Goal: Task Accomplishment & Management: Manage account settings

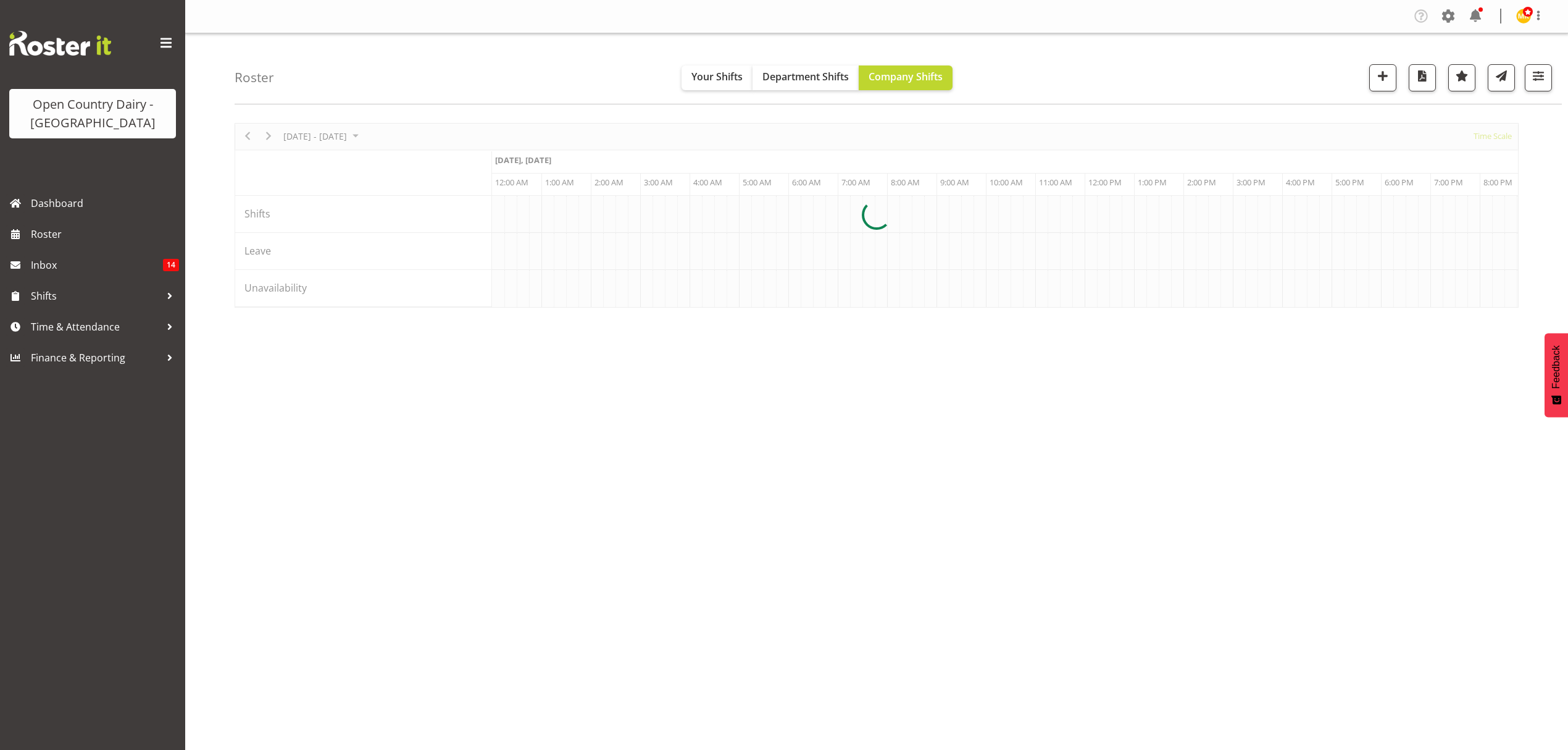
scroll to position [0, 4742]
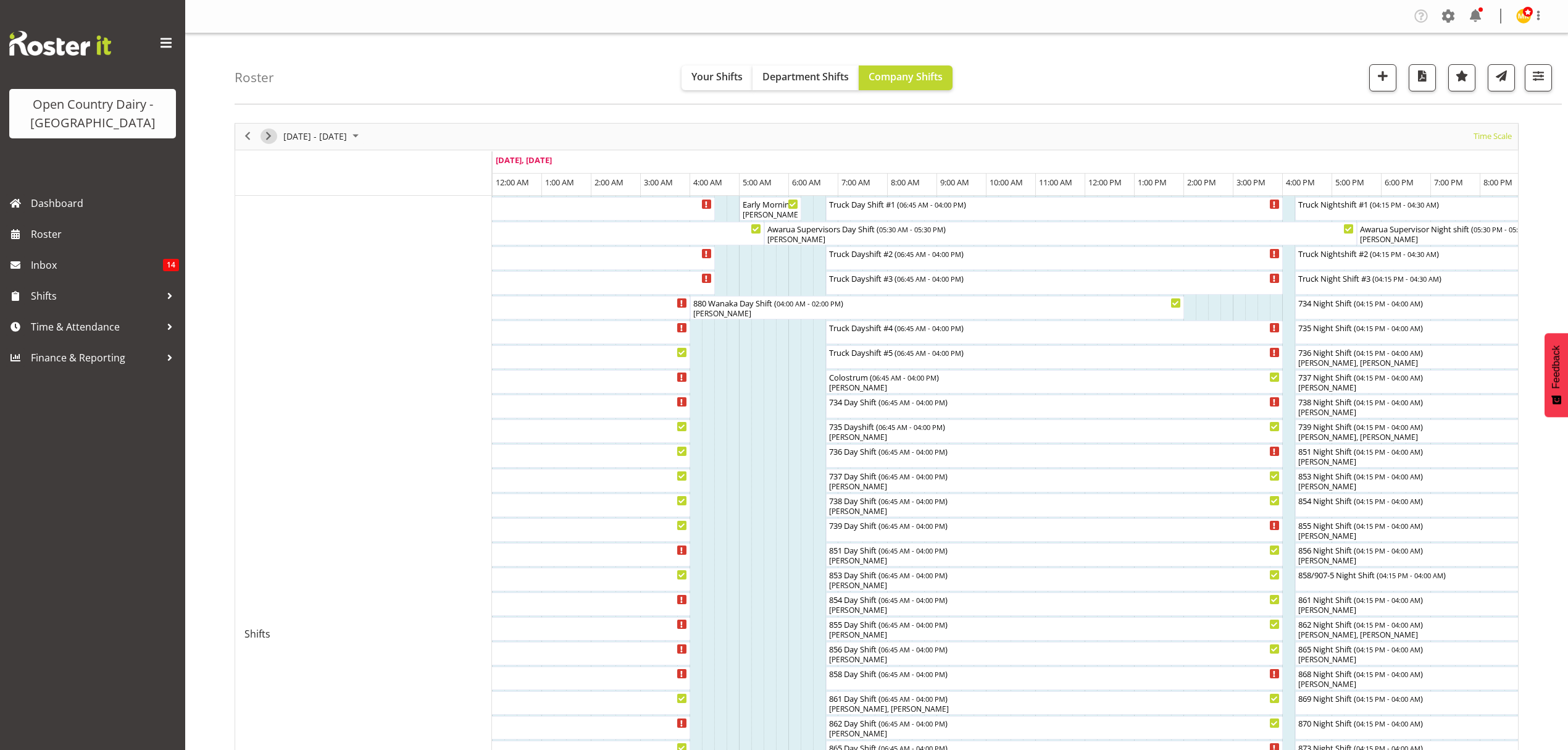
click at [277, 136] on button "Next" at bounding box center [269, 136] width 17 height 16
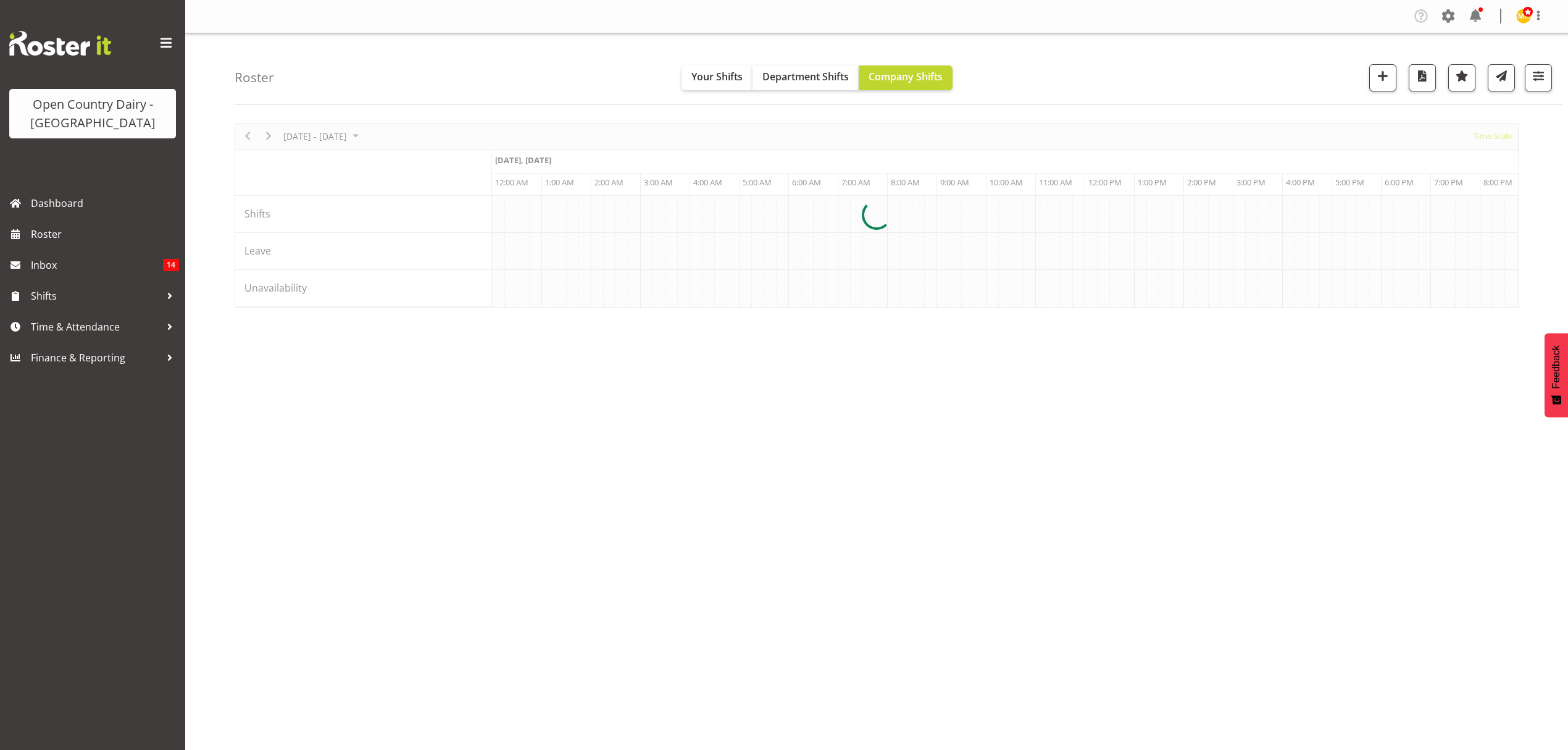
click at [246, 135] on div at bounding box center [877, 215] width 1284 height 185
click at [252, 135] on div at bounding box center [877, 215] width 1284 height 185
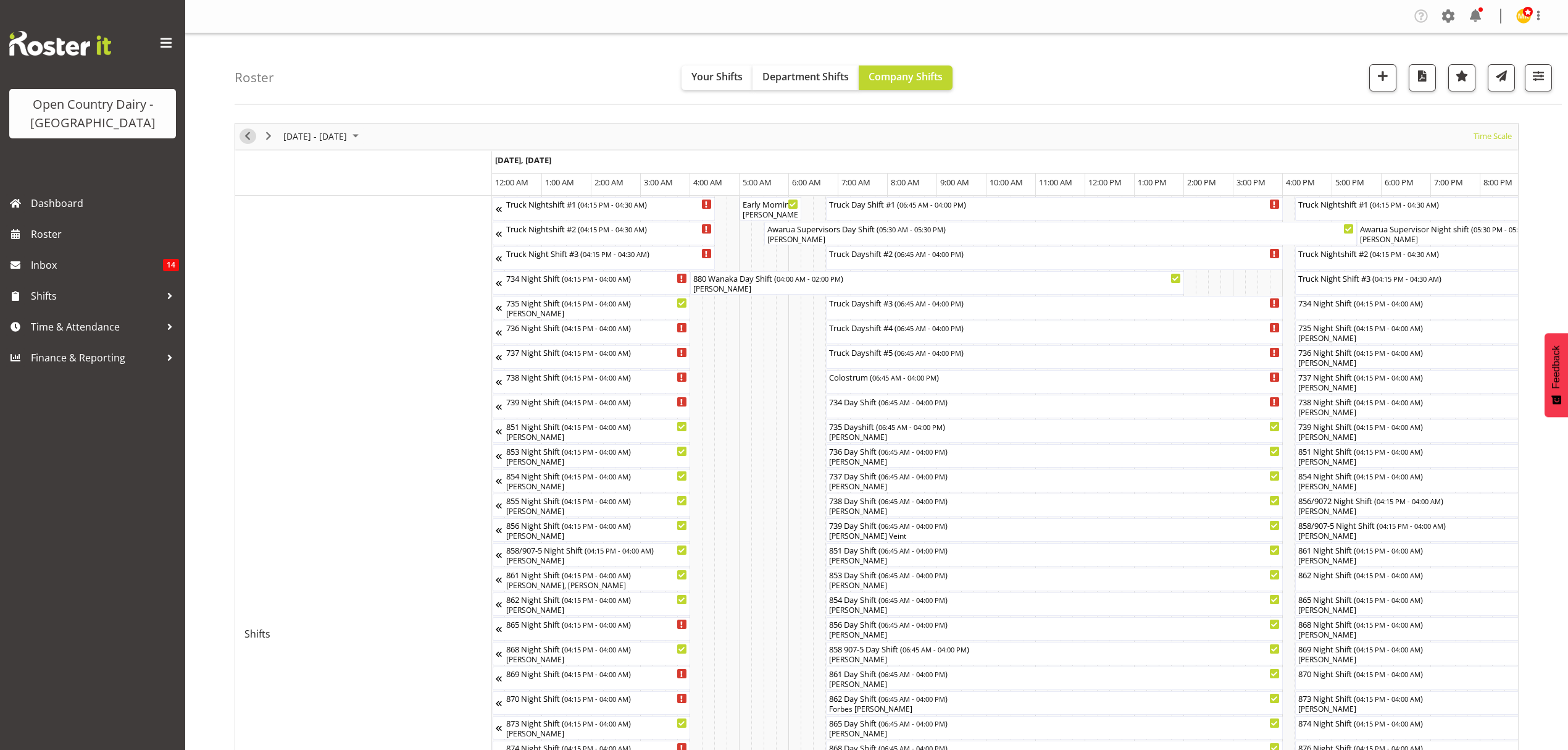
click at [249, 136] on span "Previous" at bounding box center [248, 136] width 15 height 16
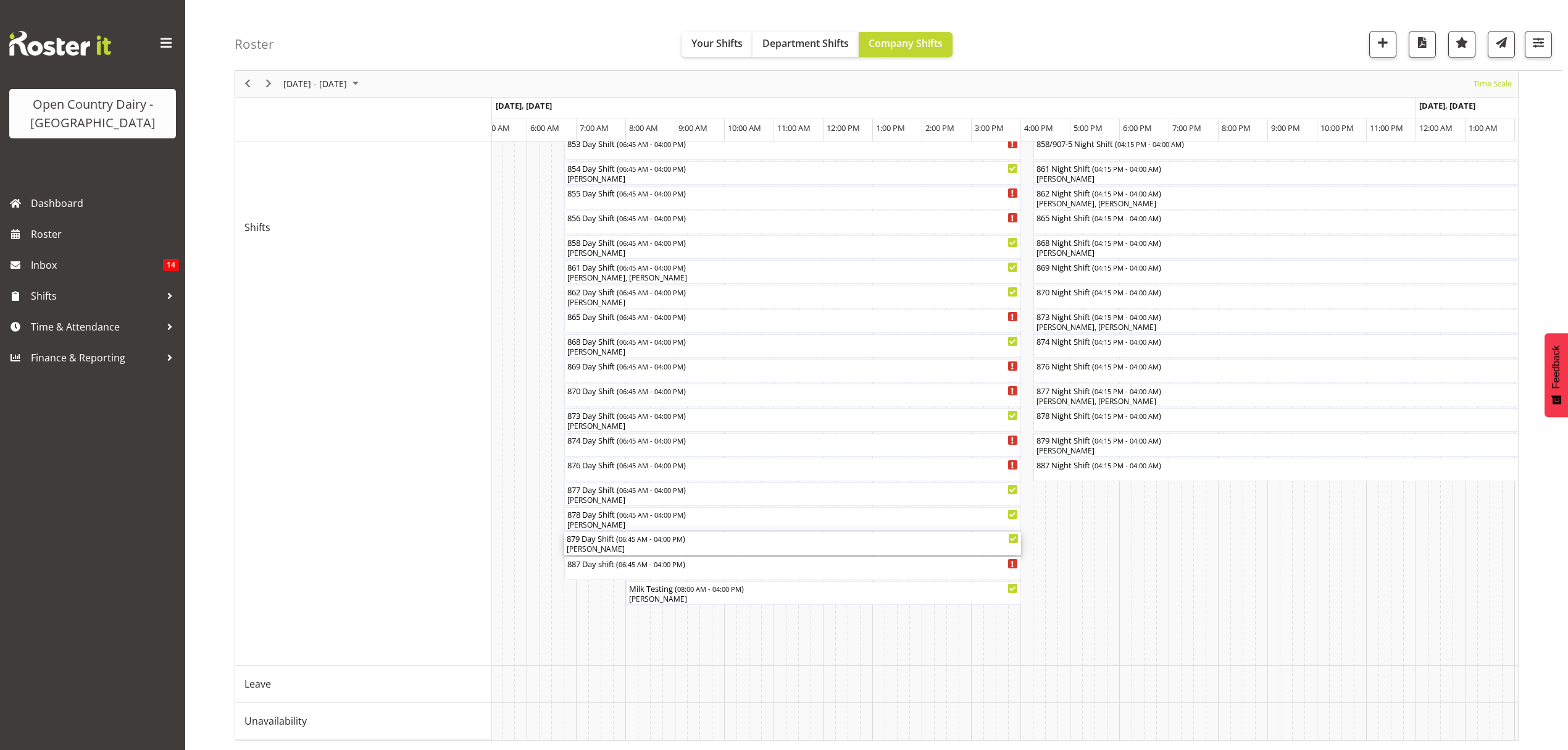
click at [667, 533] on span "06:45 AM - 04:00 PM" at bounding box center [651, 538] width 64 height 10
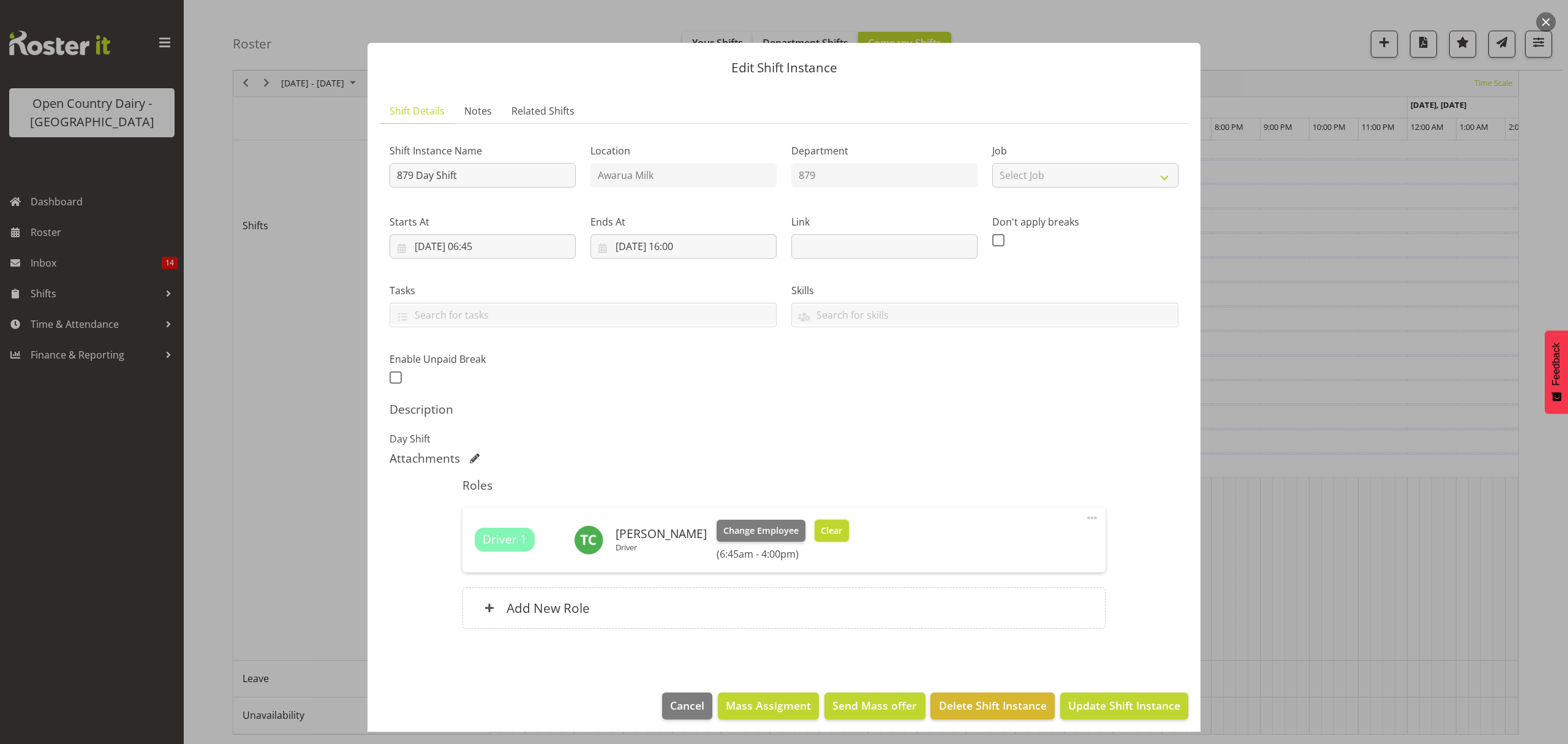
click at [832, 530] on button "Clear" at bounding box center [832, 531] width 35 height 22
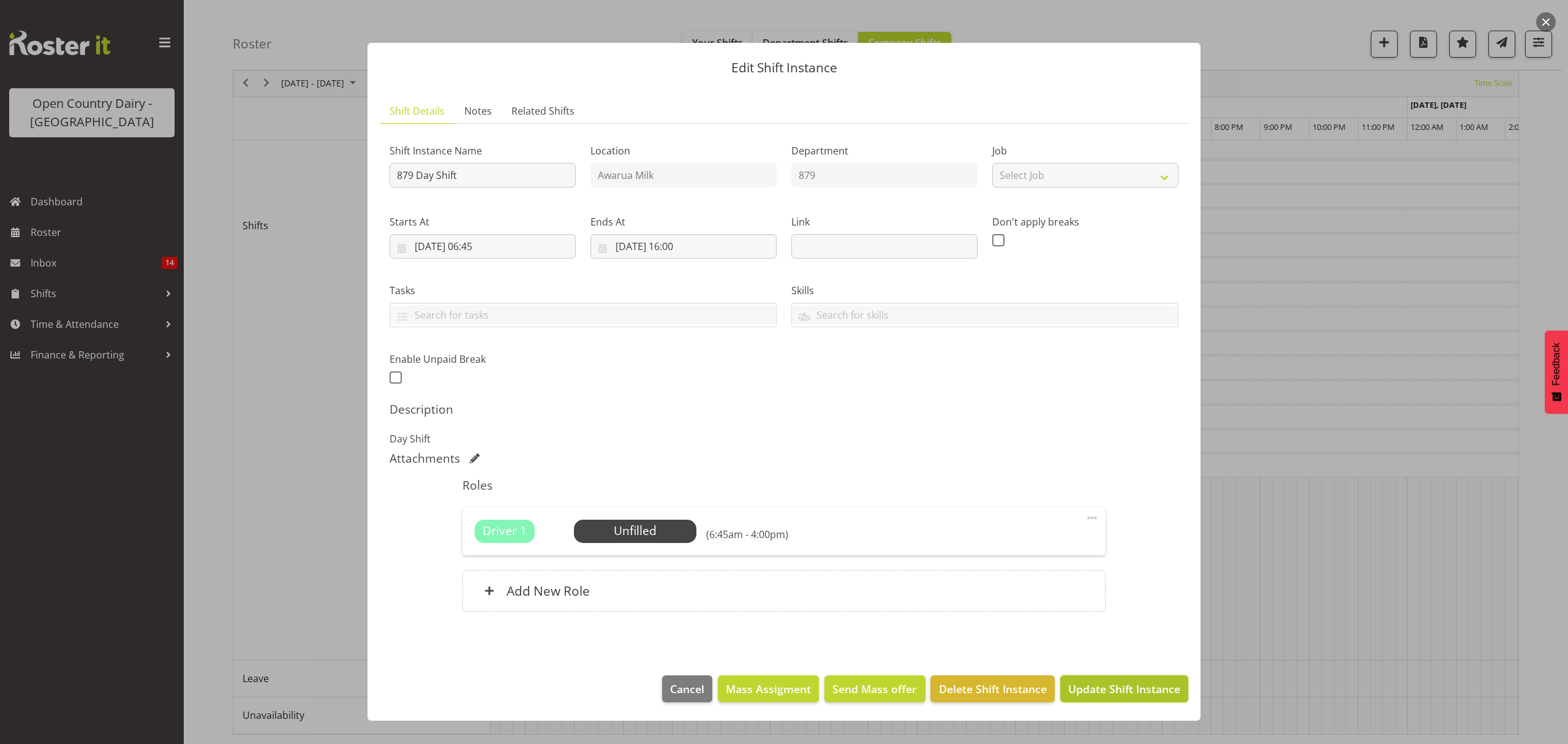
click at [1081, 689] on span "Update Shift Instance" at bounding box center [1124, 689] width 112 height 16
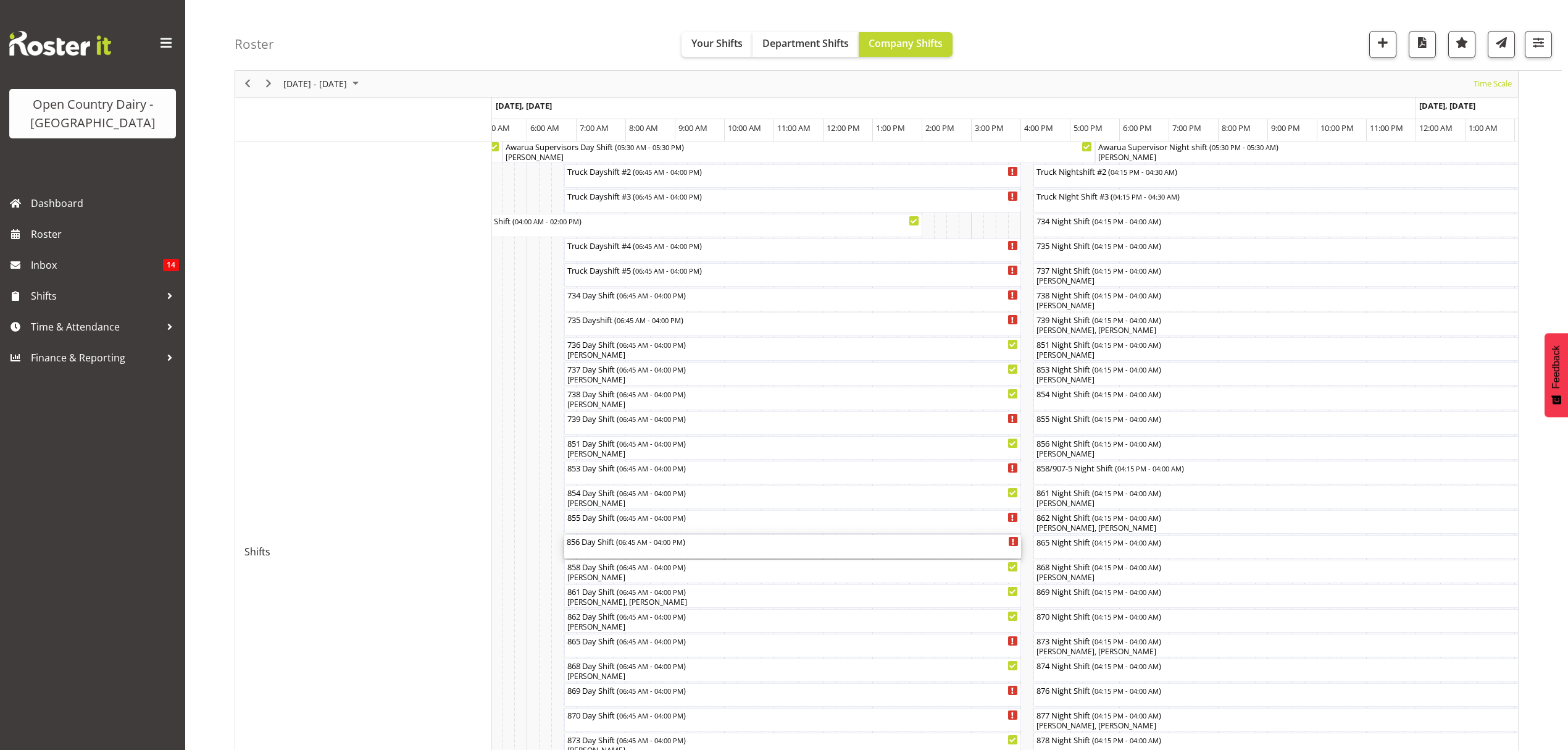
click at [669, 544] on span "06:45 AM - 04:00 PM" at bounding box center [651, 541] width 64 height 10
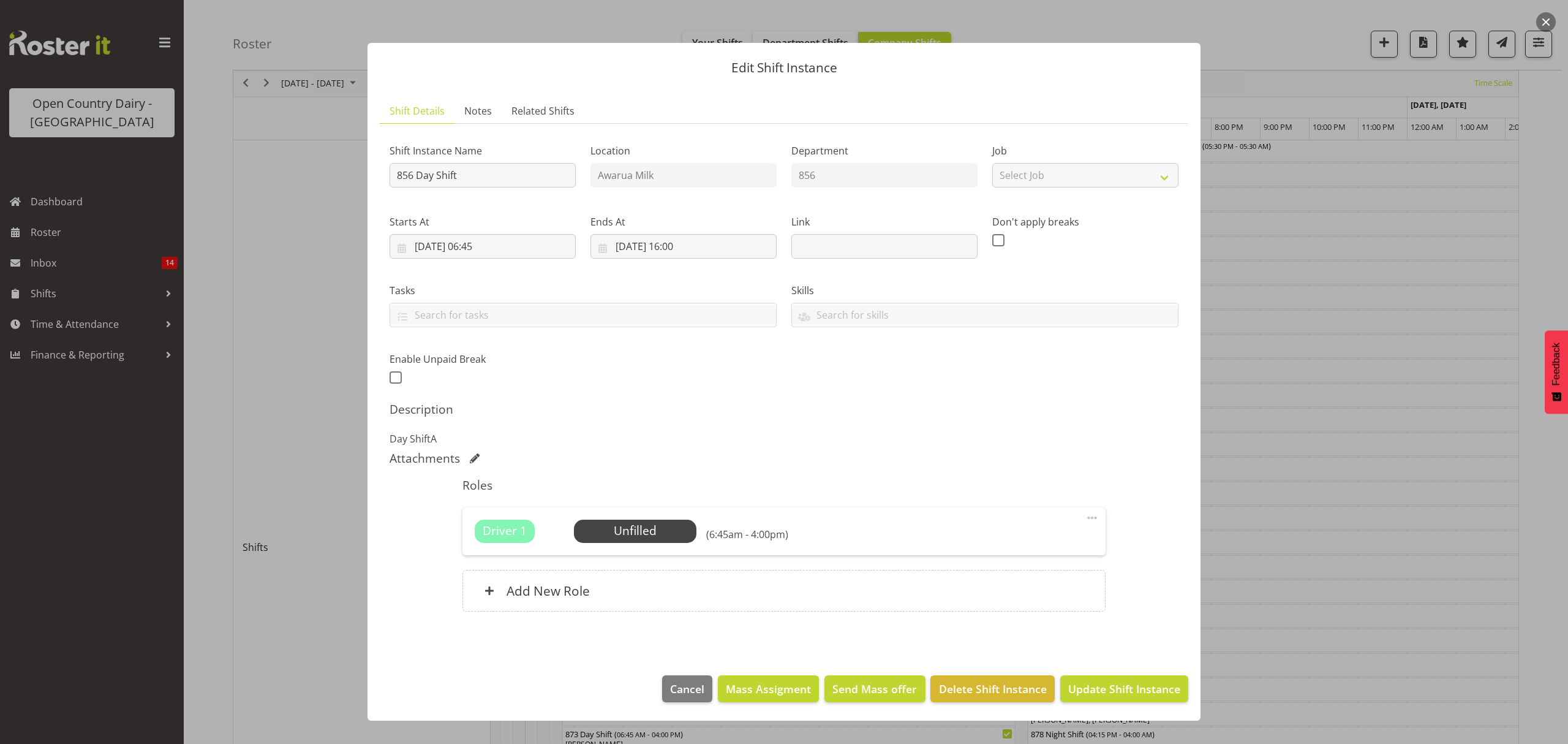
click at [0, 0] on span "Select Employee" at bounding box center [0, 0] width 0 height 0
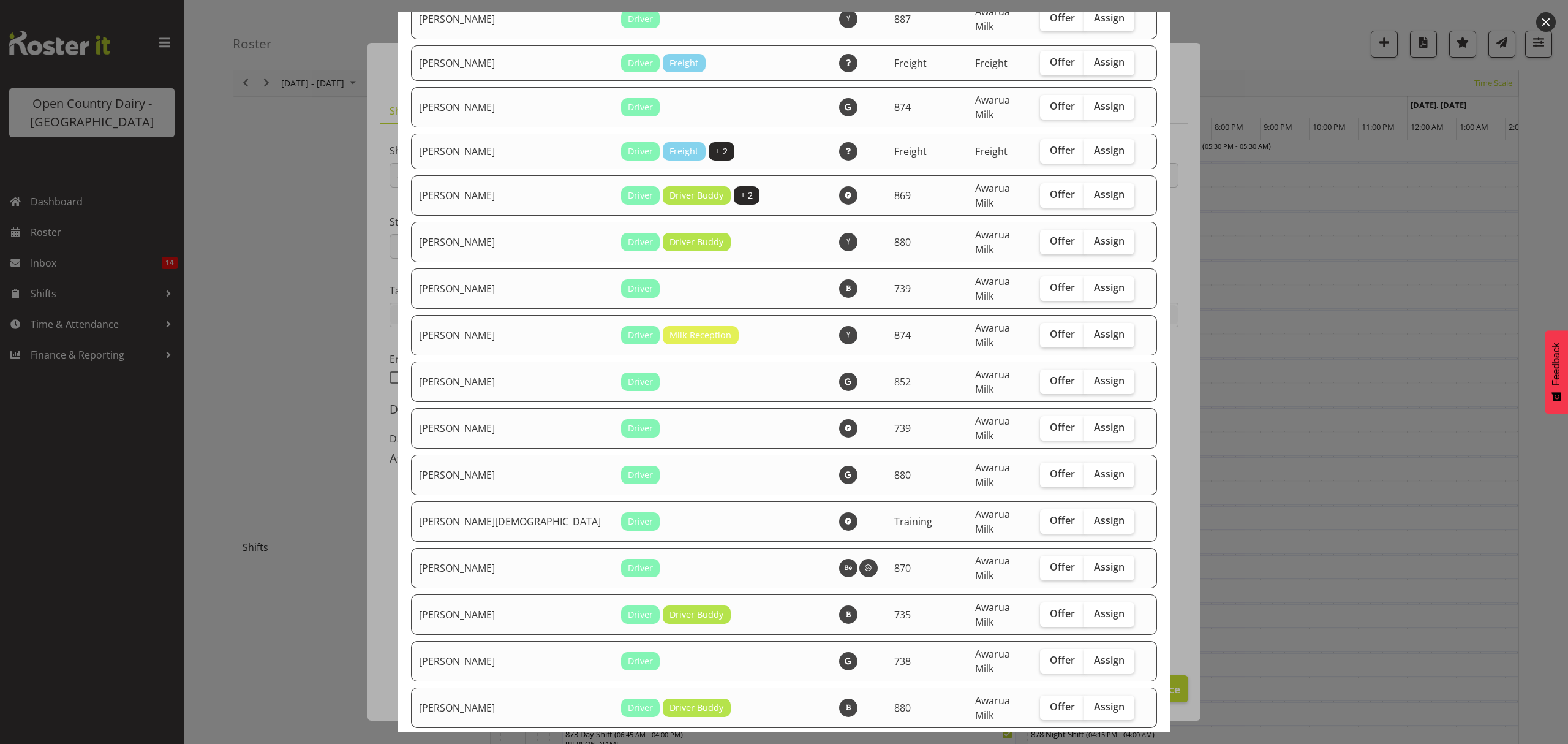
scroll to position [2532, 0]
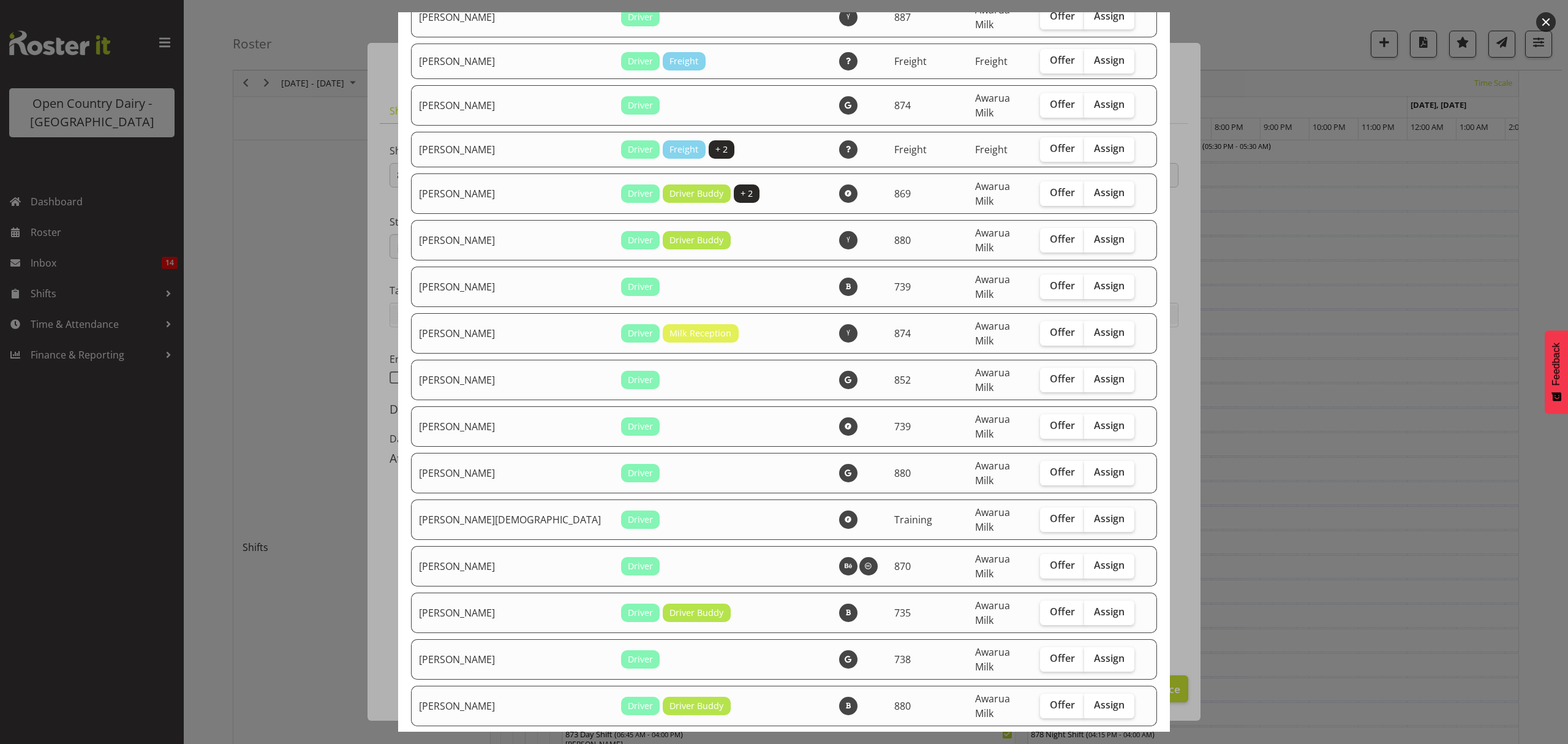
checkbox input "true"
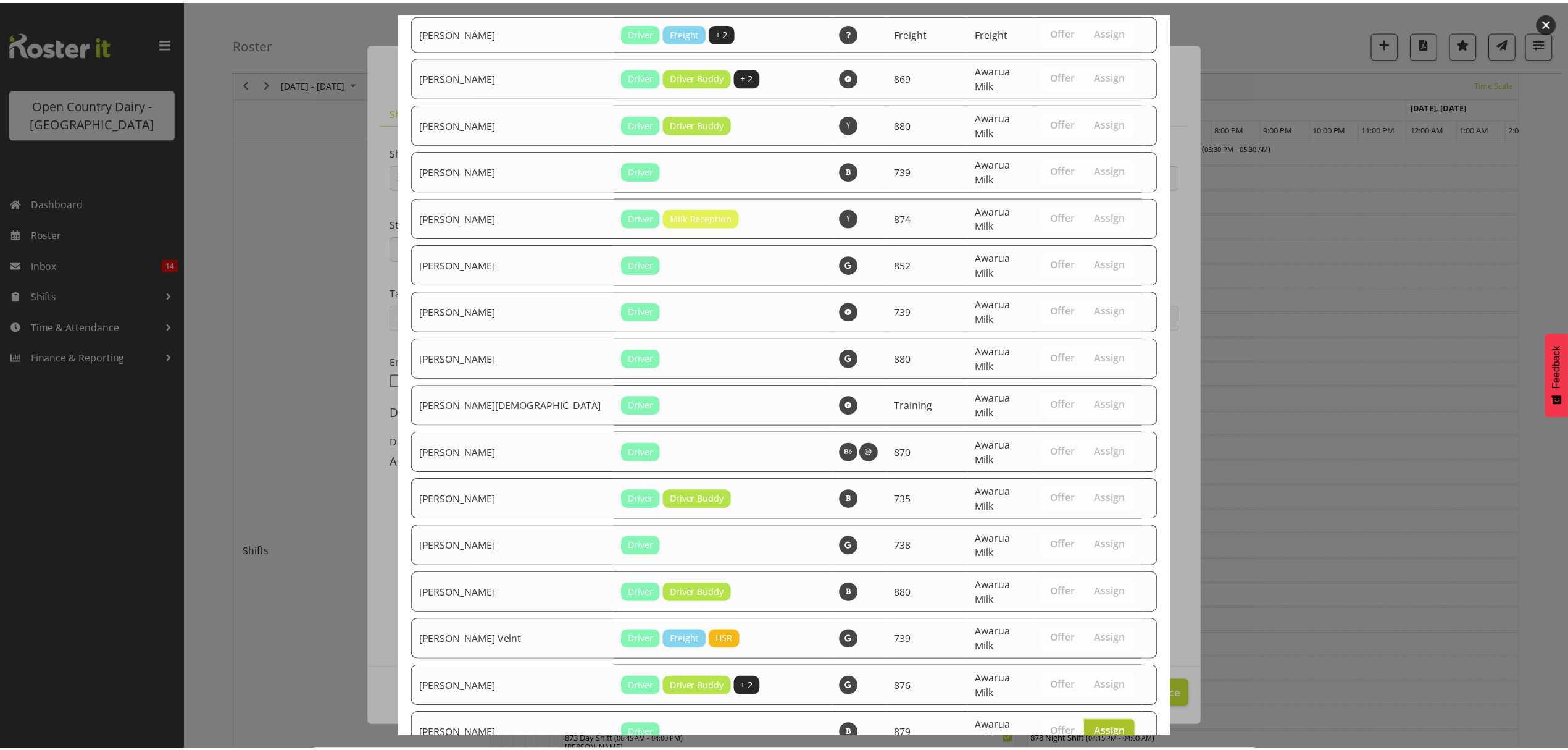
scroll to position [2747, 0]
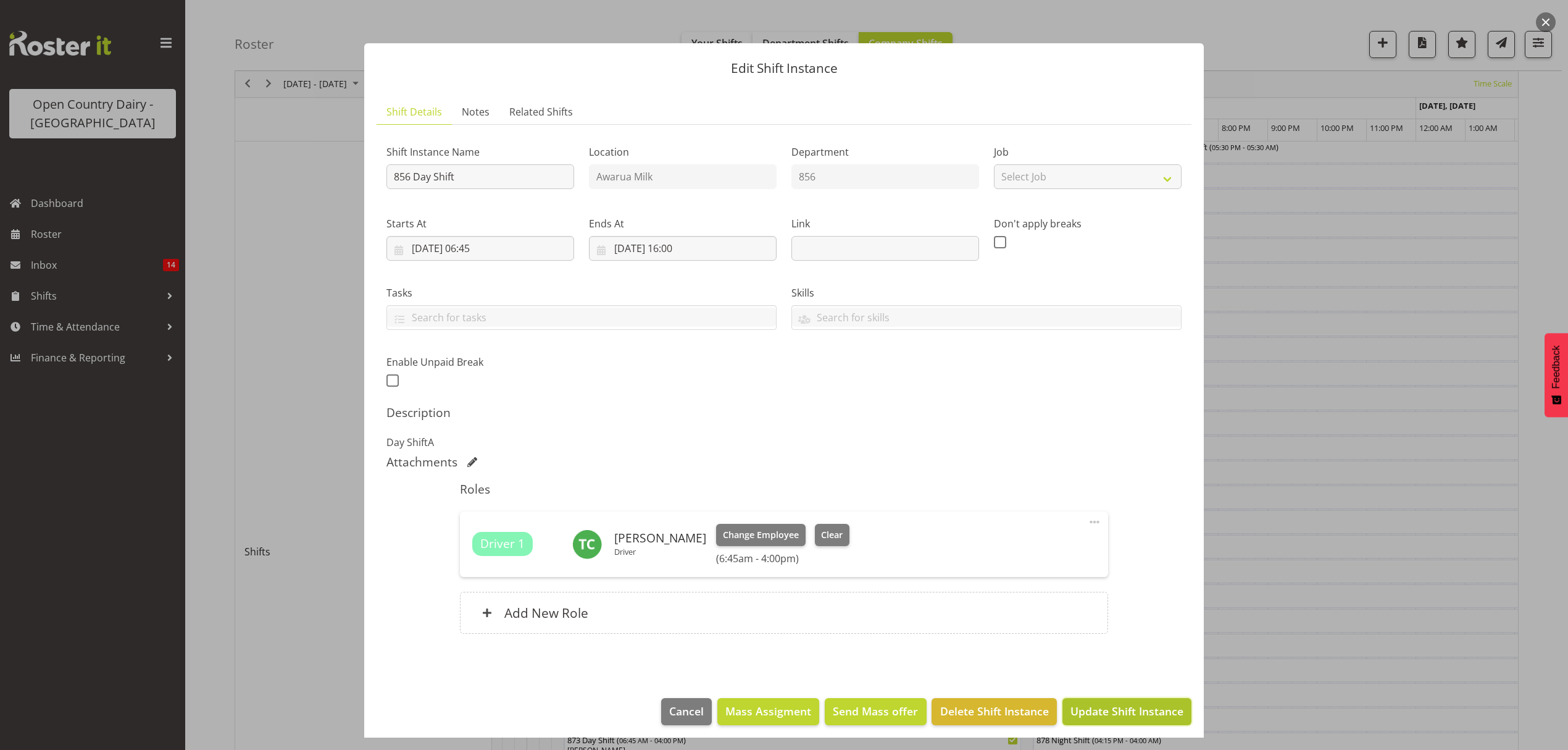
click at [1087, 705] on span "Update Shift Instance" at bounding box center [1127, 710] width 113 height 16
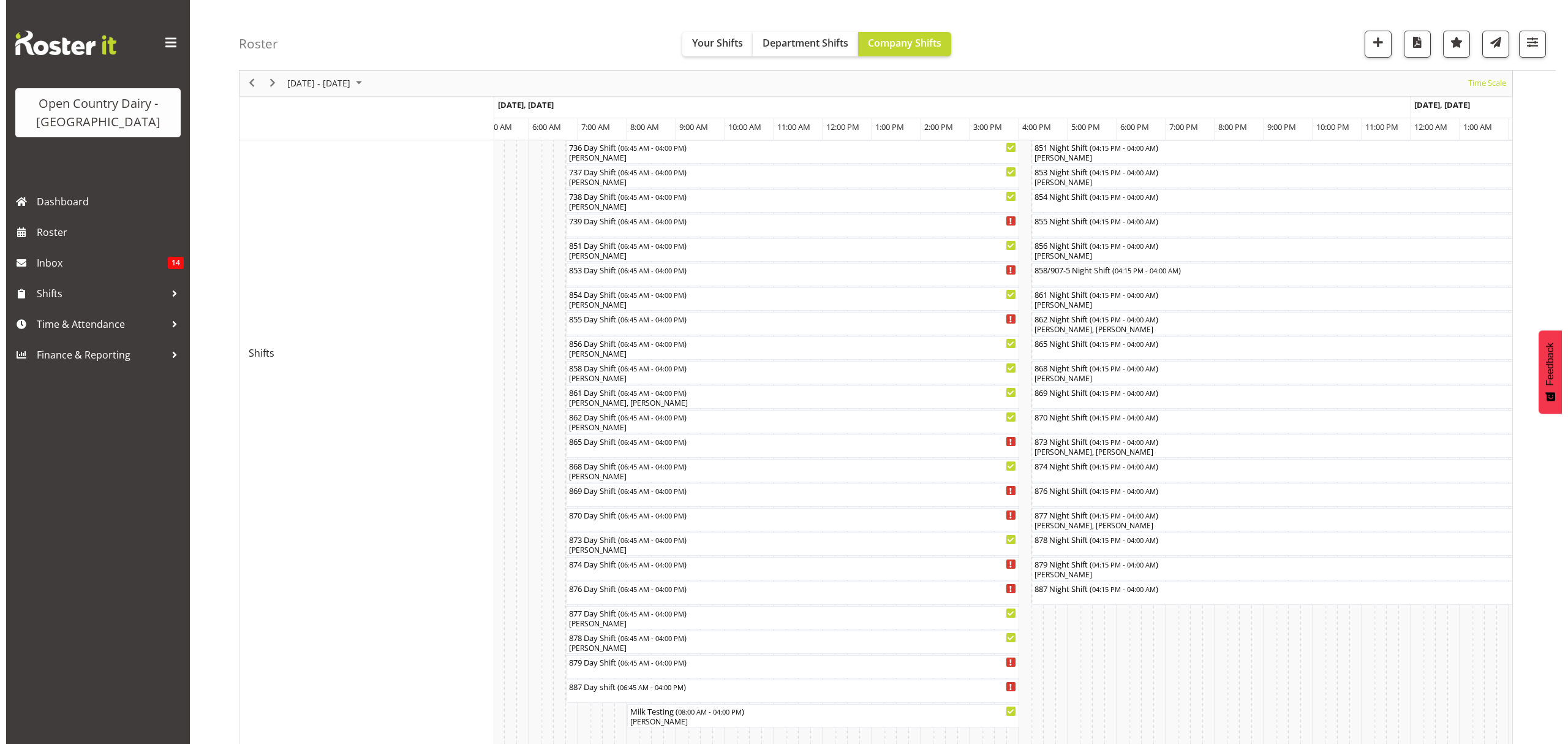
scroll to position [245, 0]
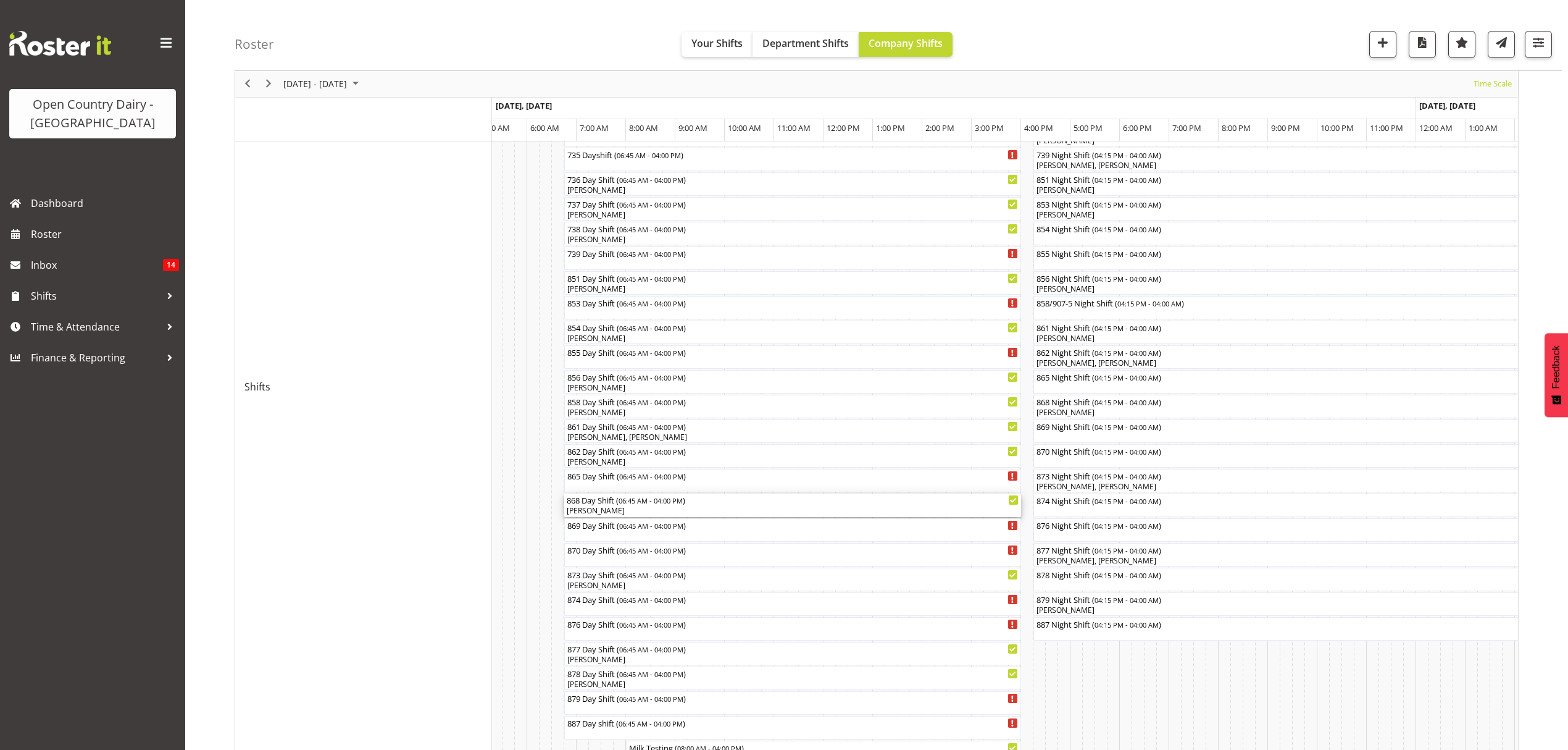
click at [605, 517] on div "868 Day Shift ( 06:45 AM - 04:00 PM ) [PERSON_NAME]" at bounding box center [792, 505] width 457 height 23
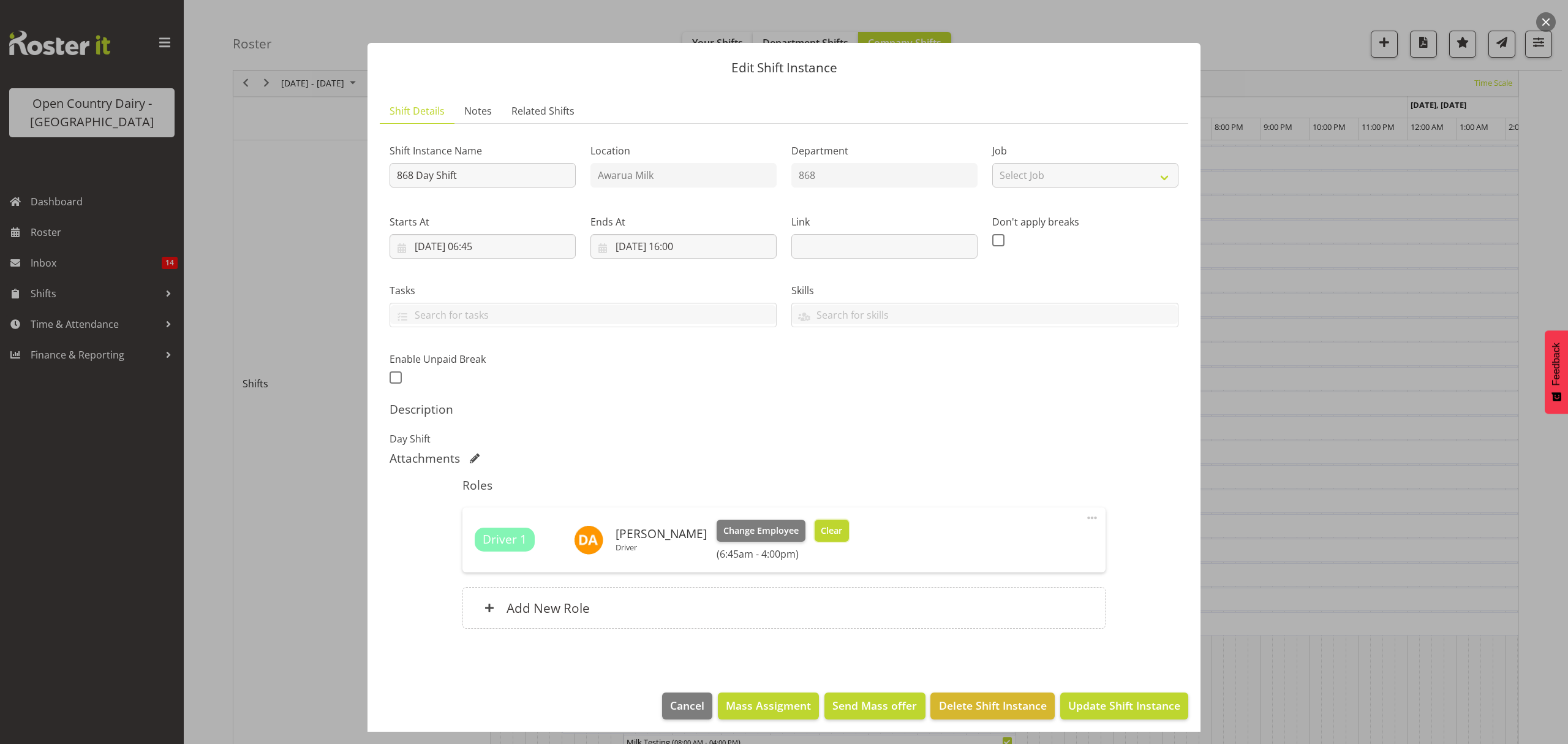
click at [821, 525] on span "Clear" at bounding box center [831, 531] width 21 height 14
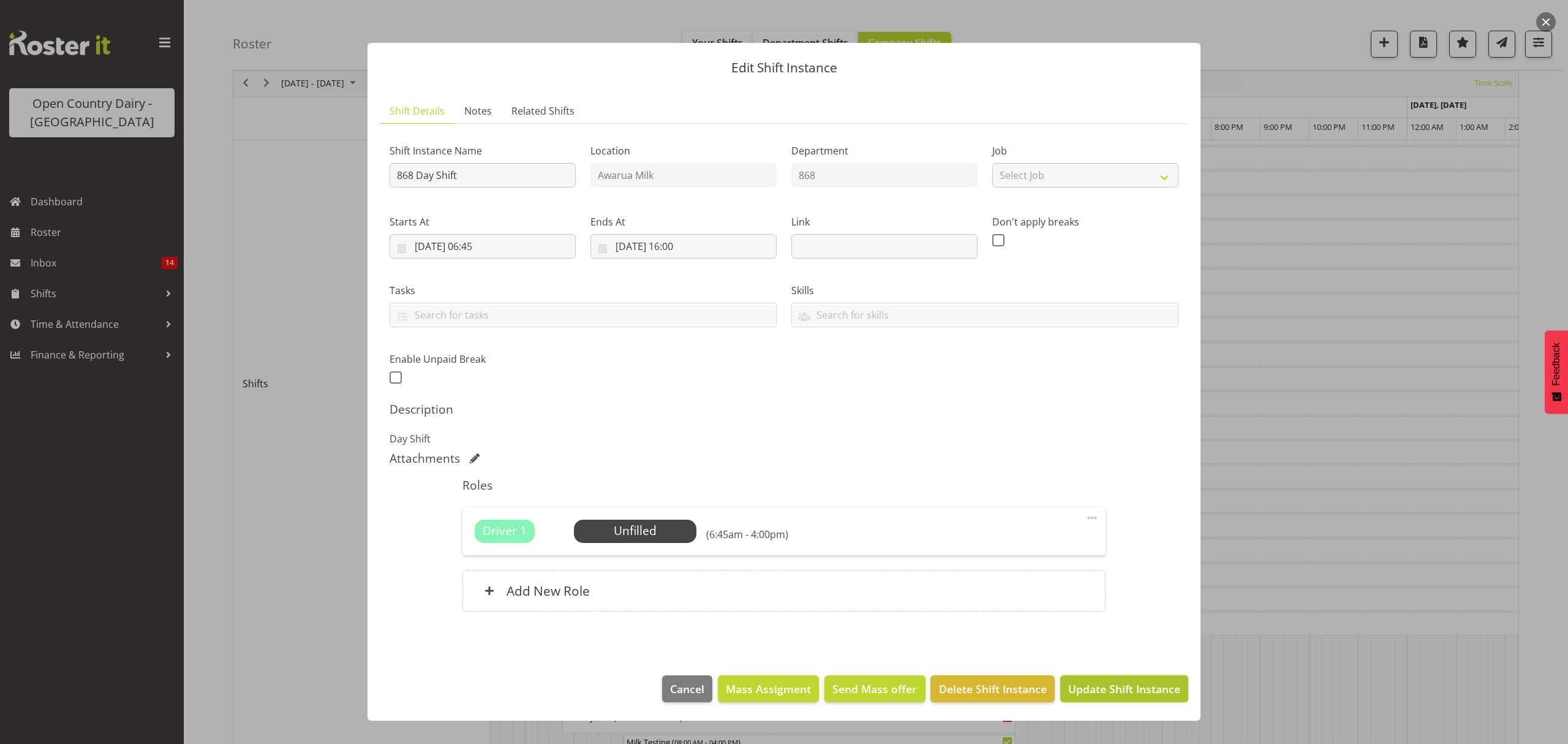
click at [1157, 682] on button "Update Shift Instance" at bounding box center [1124, 689] width 128 height 27
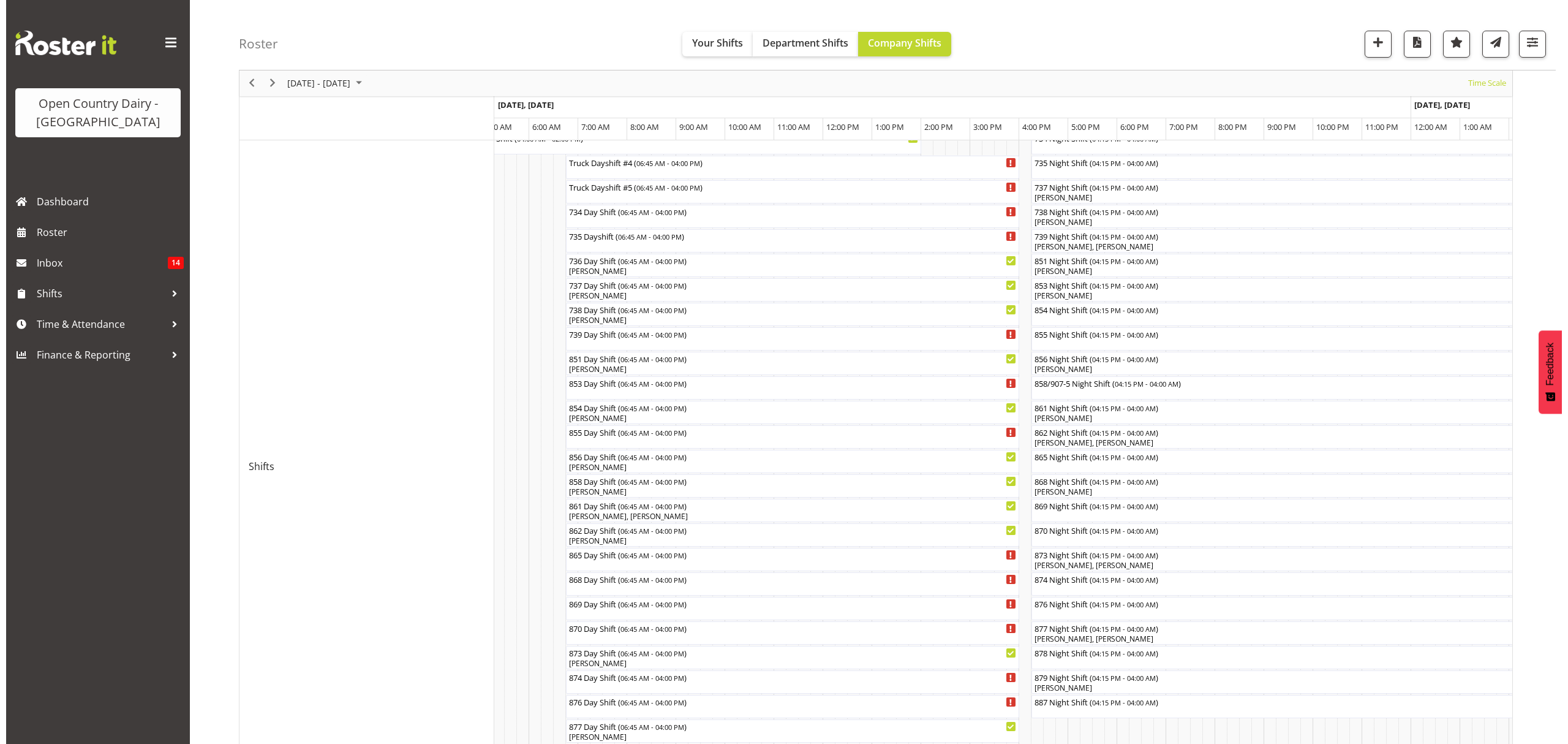
scroll to position [163, 0]
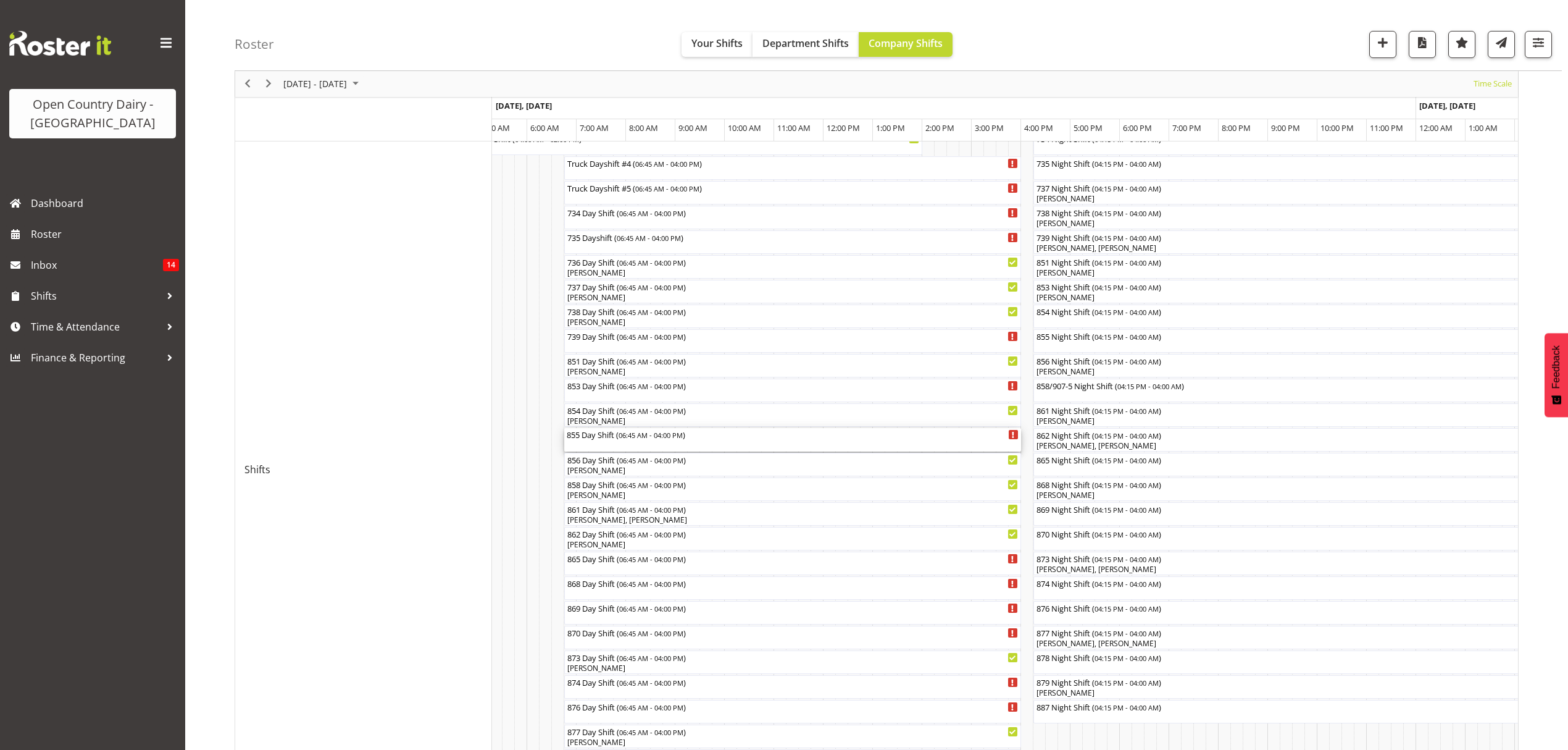
click at [640, 431] on span "06:45 AM - 04:00 PM" at bounding box center [651, 434] width 64 height 10
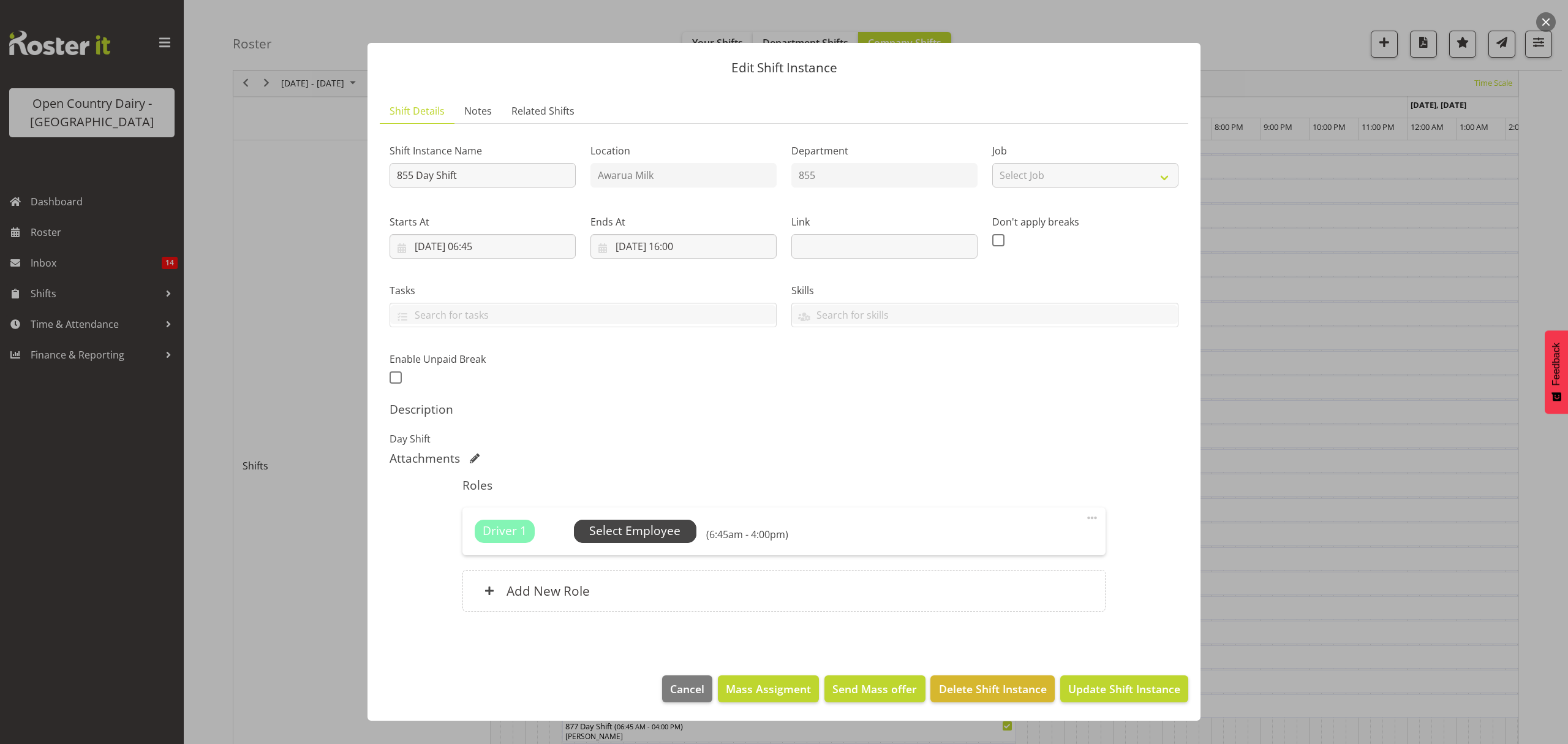
click at [645, 522] on span "Select Employee" at bounding box center [635, 531] width 123 height 23
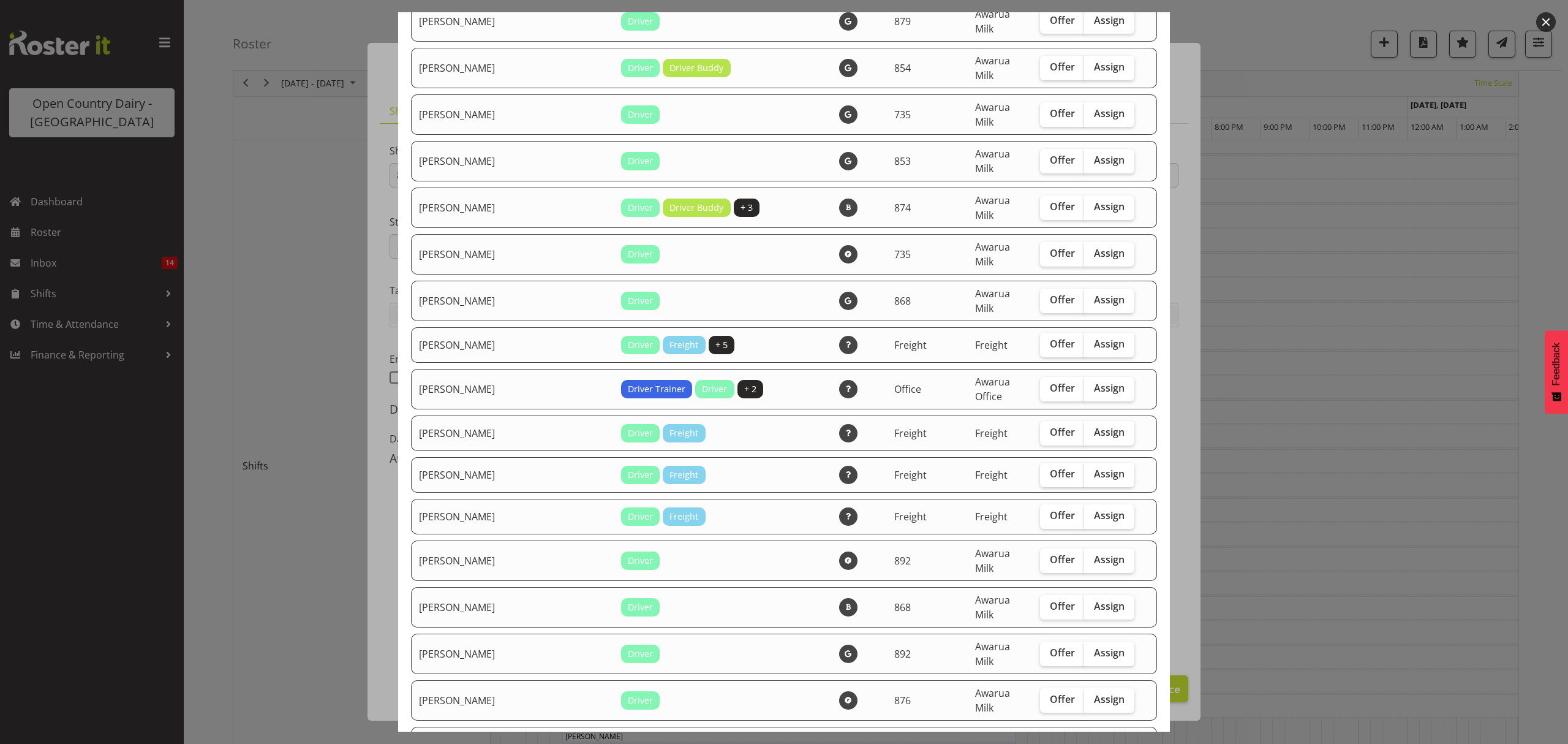
scroll to position [981, 0]
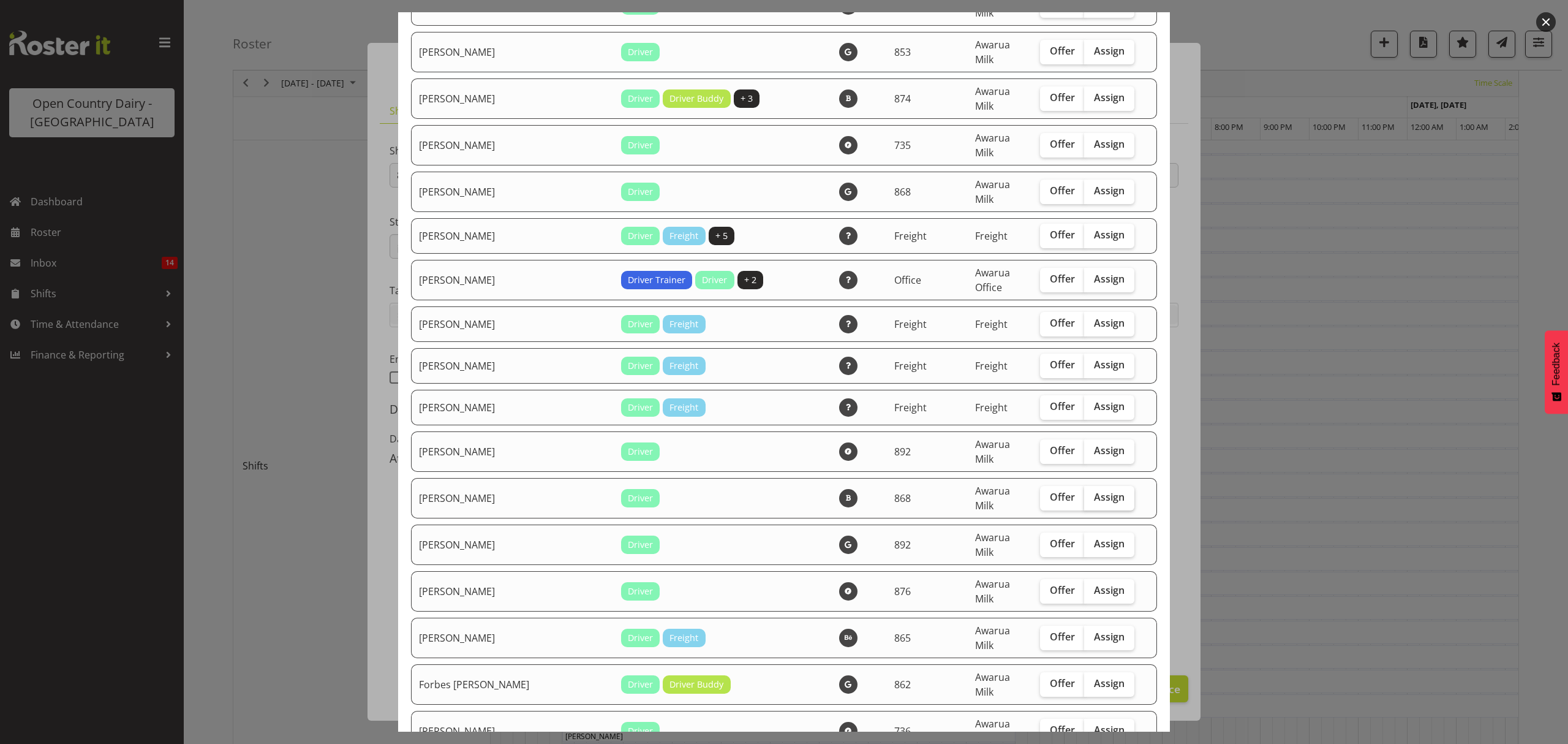
click at [1097, 486] on label "Assign" at bounding box center [1110, 498] width 50 height 24
click at [1092, 493] on input "Assign" at bounding box center [1088, 497] width 8 height 8
checkbox input "true"
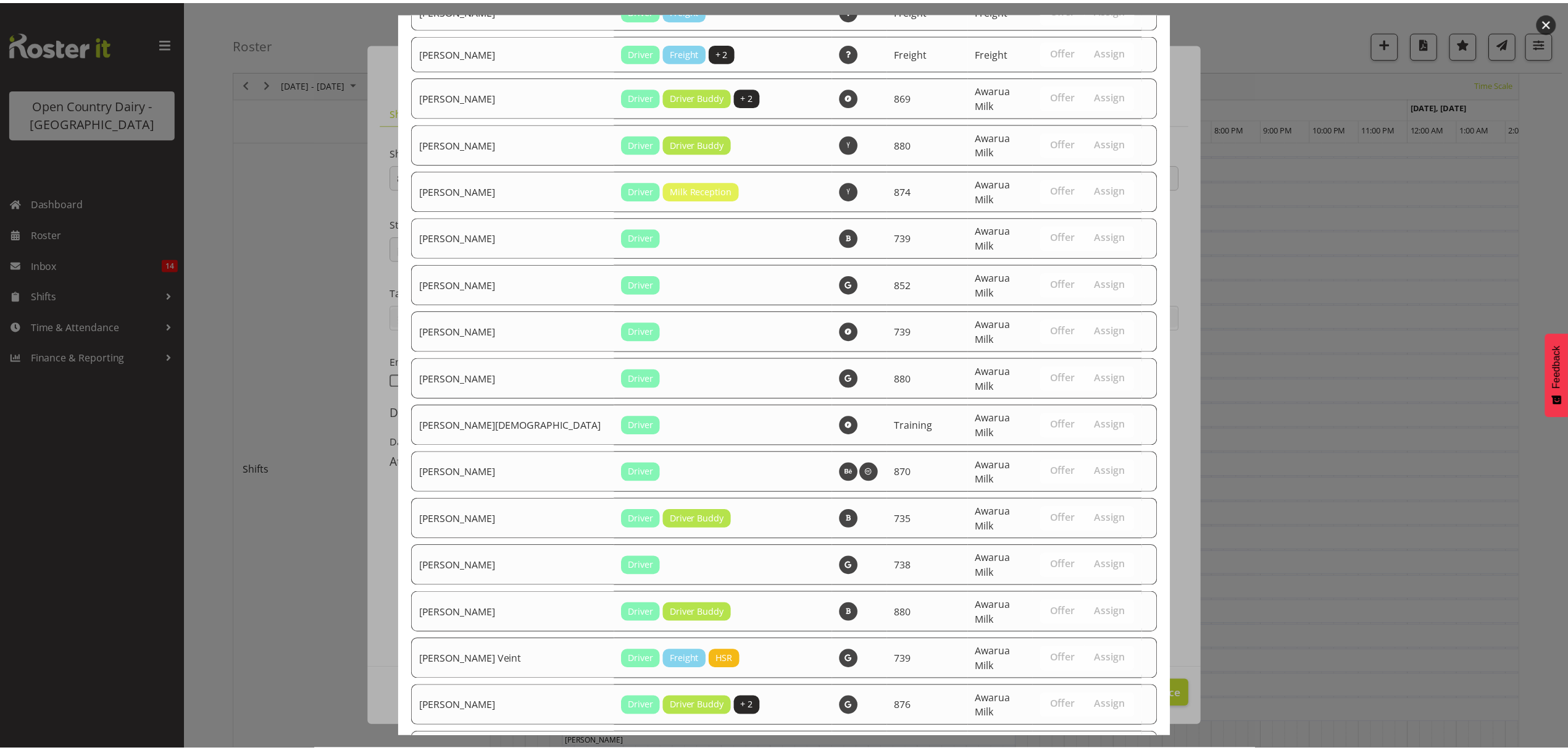
scroll to position [2789, 0]
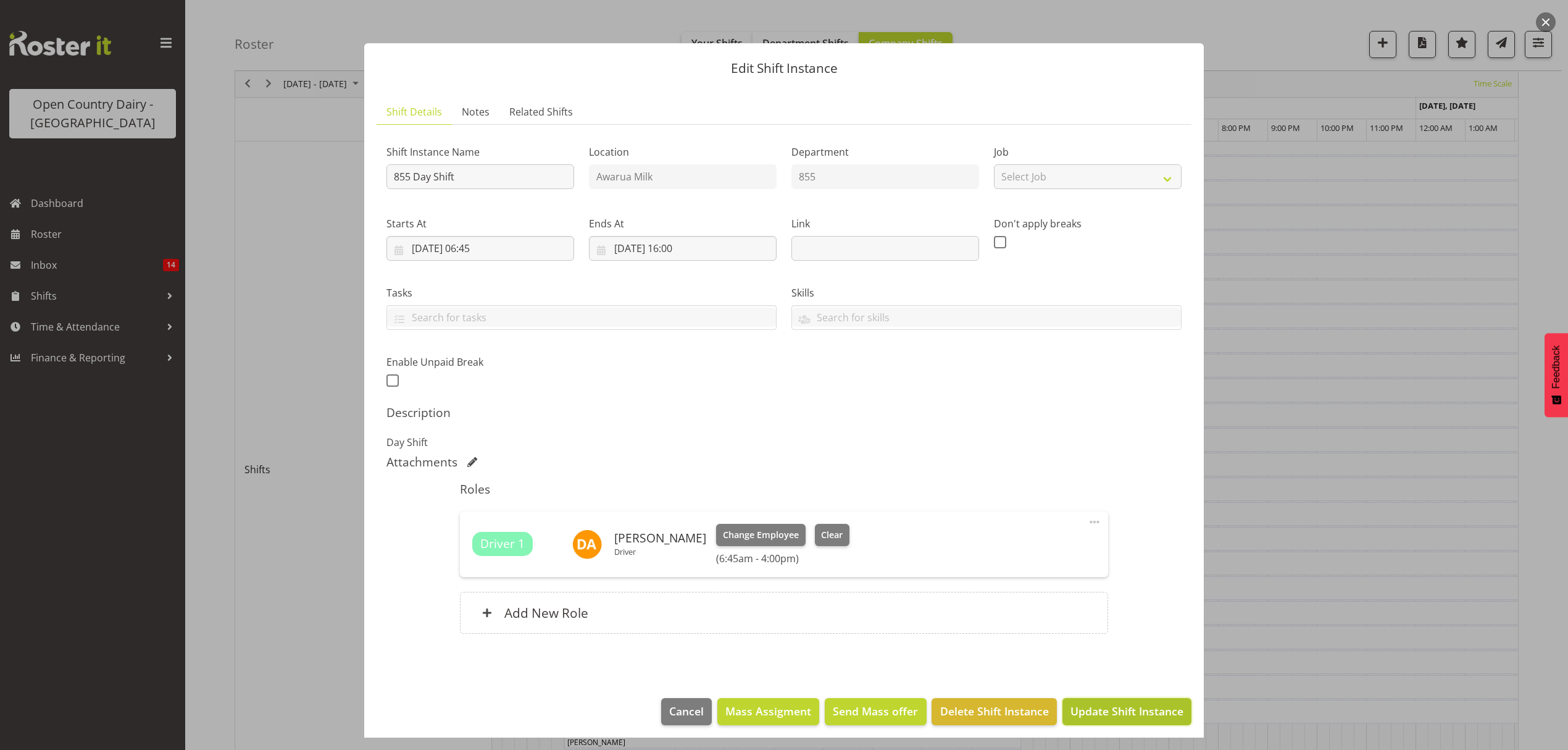
click at [1107, 712] on span "Update Shift Instance" at bounding box center [1127, 710] width 113 height 16
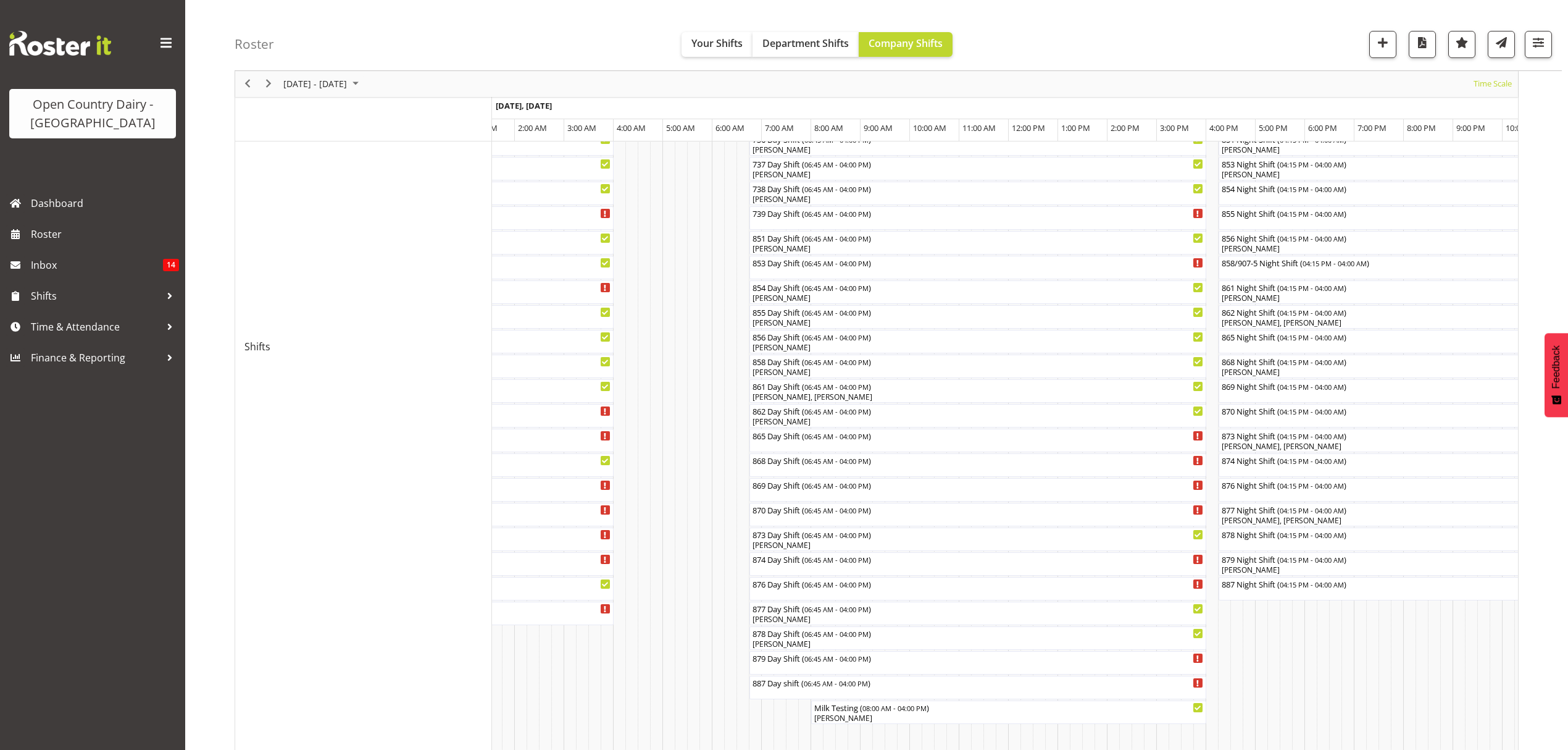
scroll to position [329, 0]
